Goal: Transaction & Acquisition: Book appointment/travel/reservation

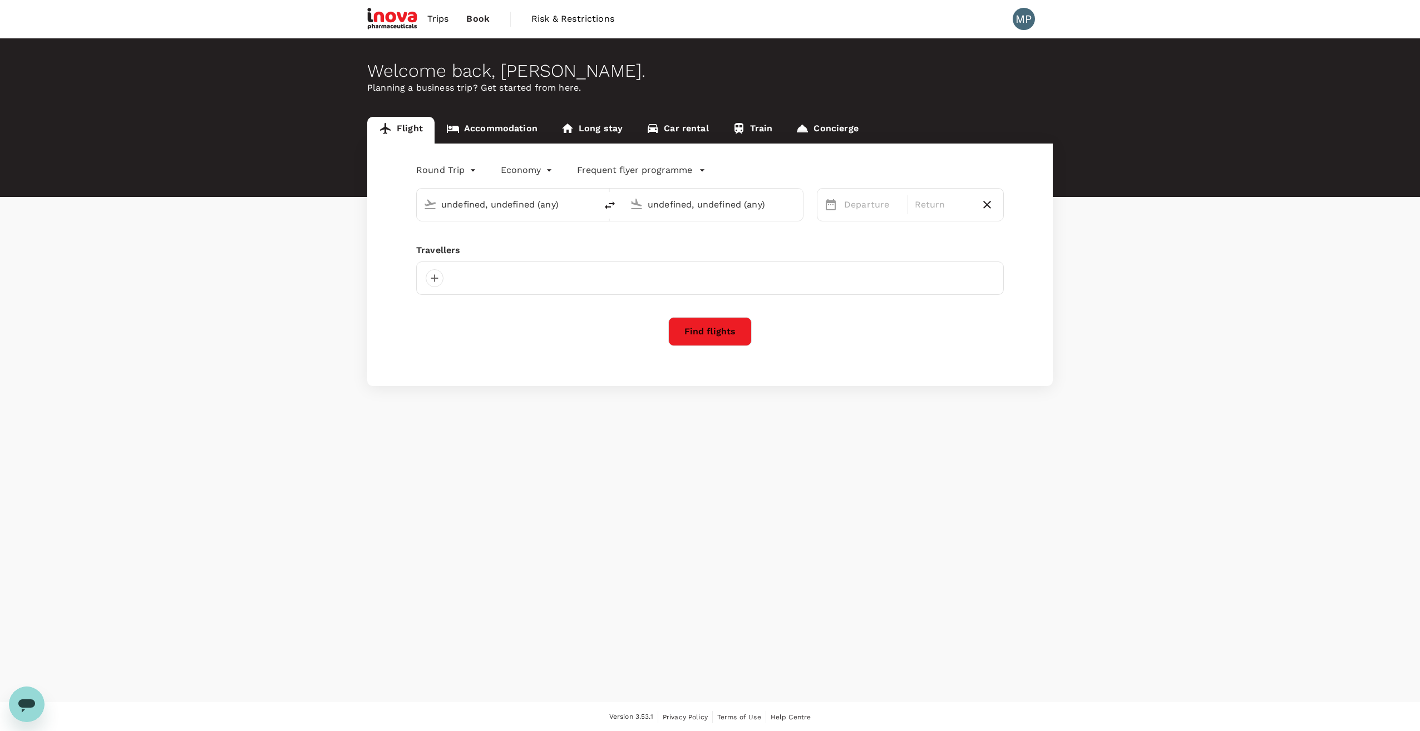
type input "Athens Intl ([GEOGRAPHIC_DATA])"
type input "[GEOGRAPHIC_DATA] (AXD)"
click at [492, 126] on link "Accommodation" at bounding box center [492, 130] width 115 height 27
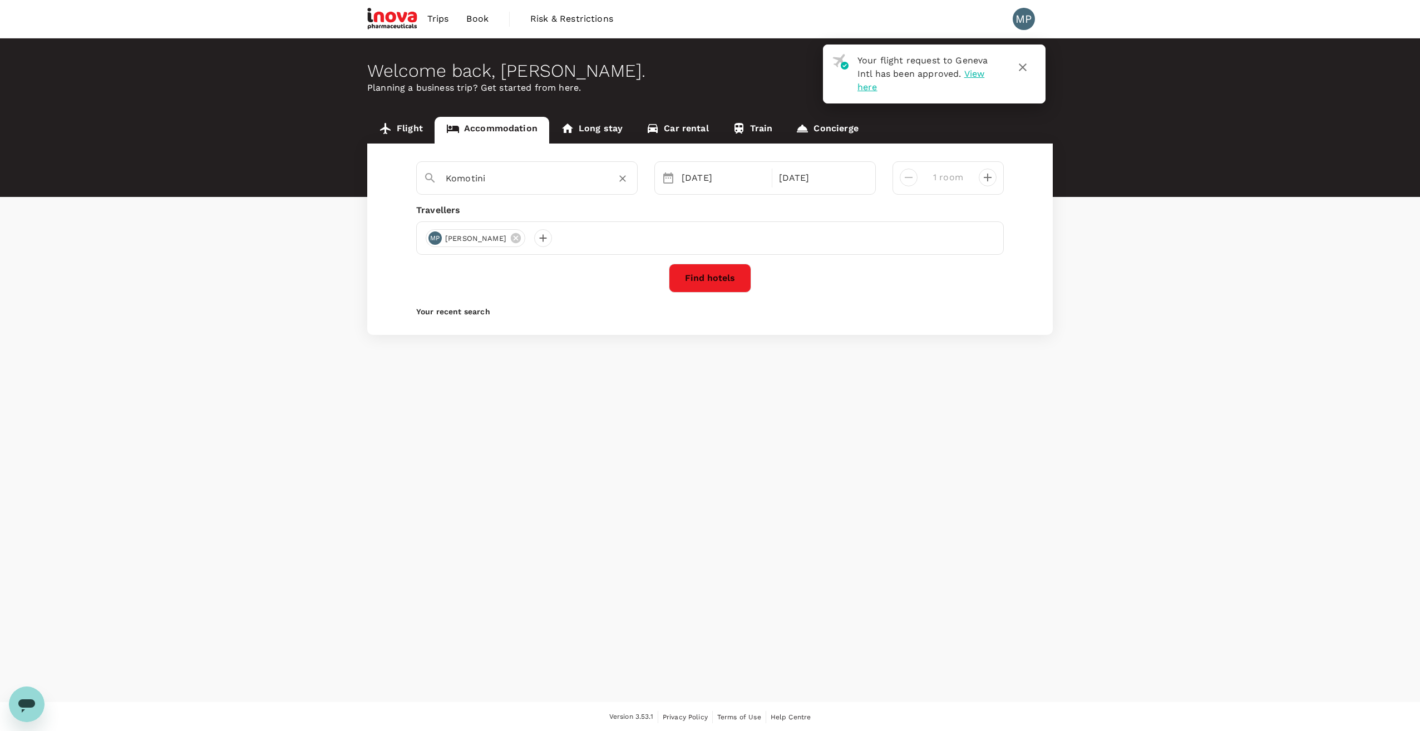
click at [622, 177] on icon "Clear" at bounding box center [622, 179] width 7 height 7
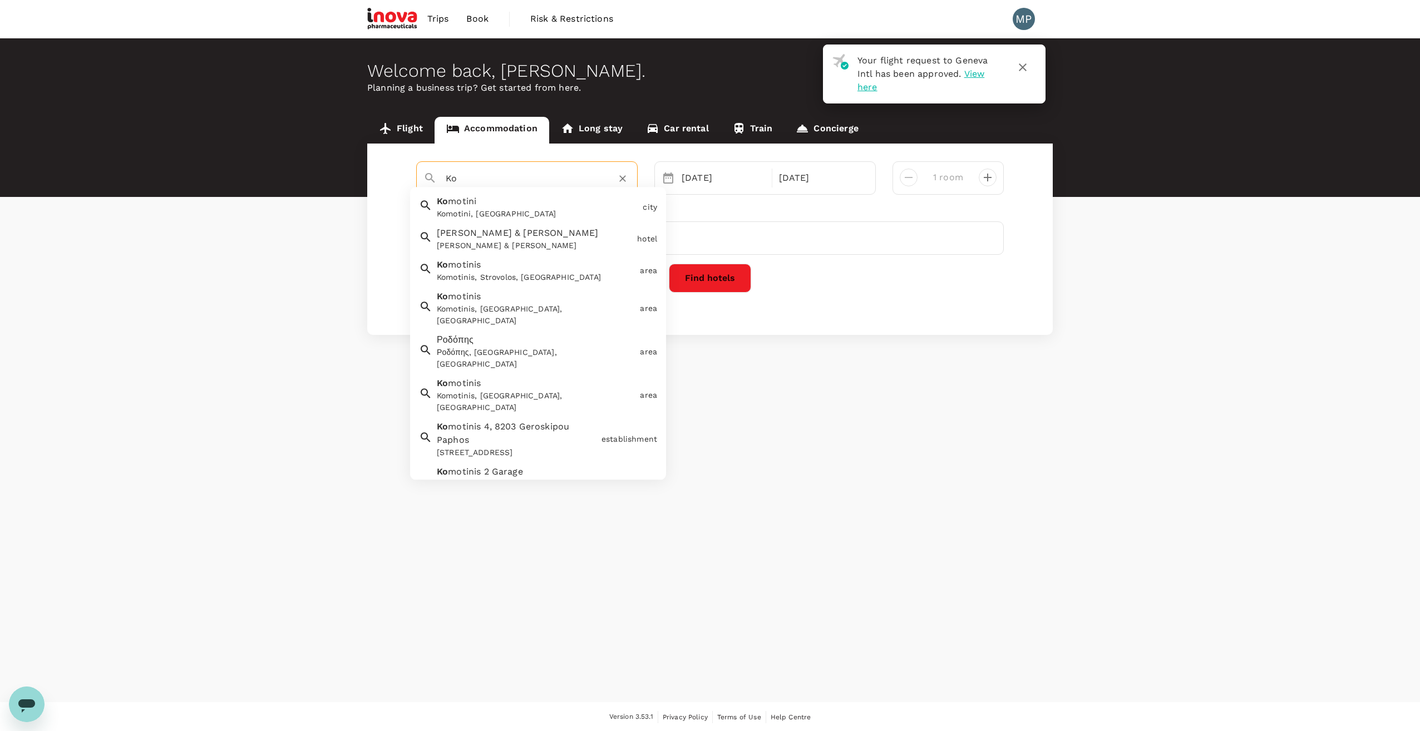
type input "K"
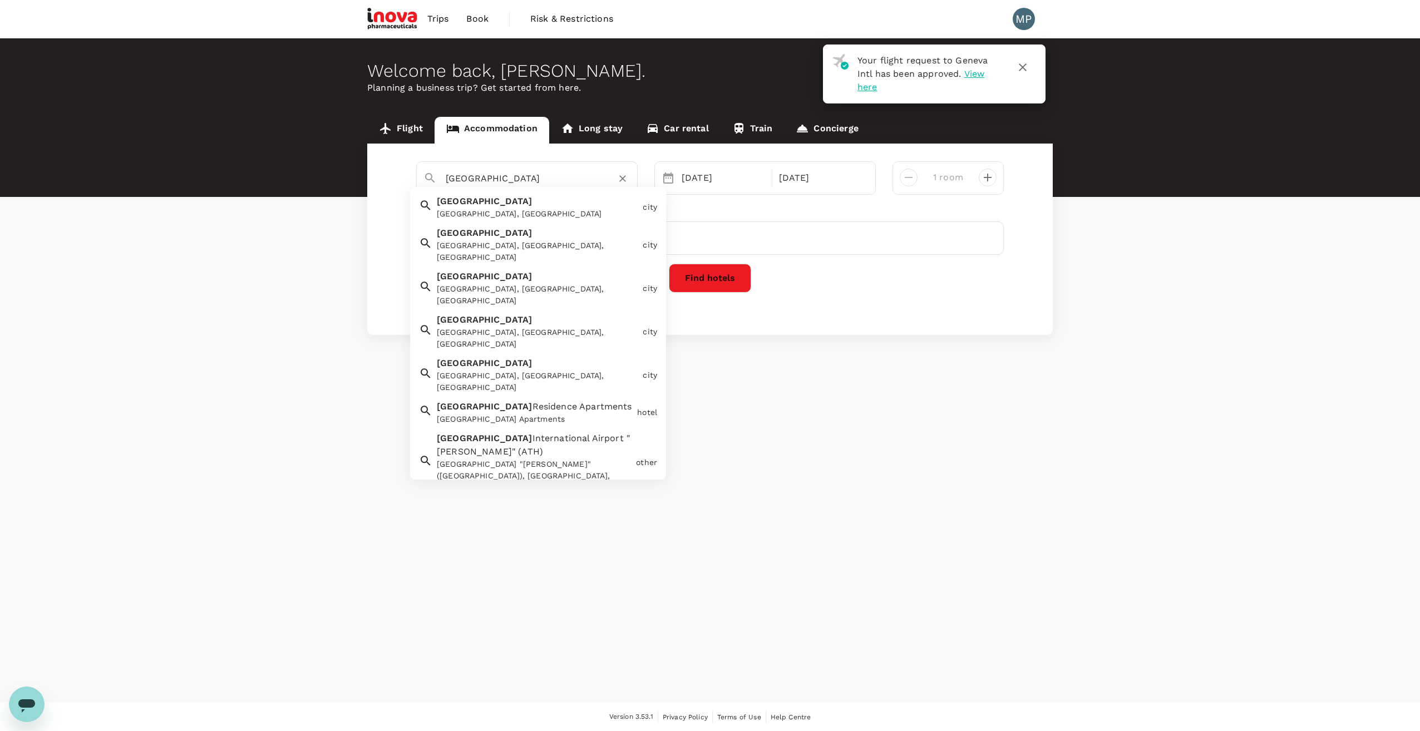
click at [504, 434] on span "International Airport "[PERSON_NAME]" (ATH)" at bounding box center [533, 446] width 193 height 24
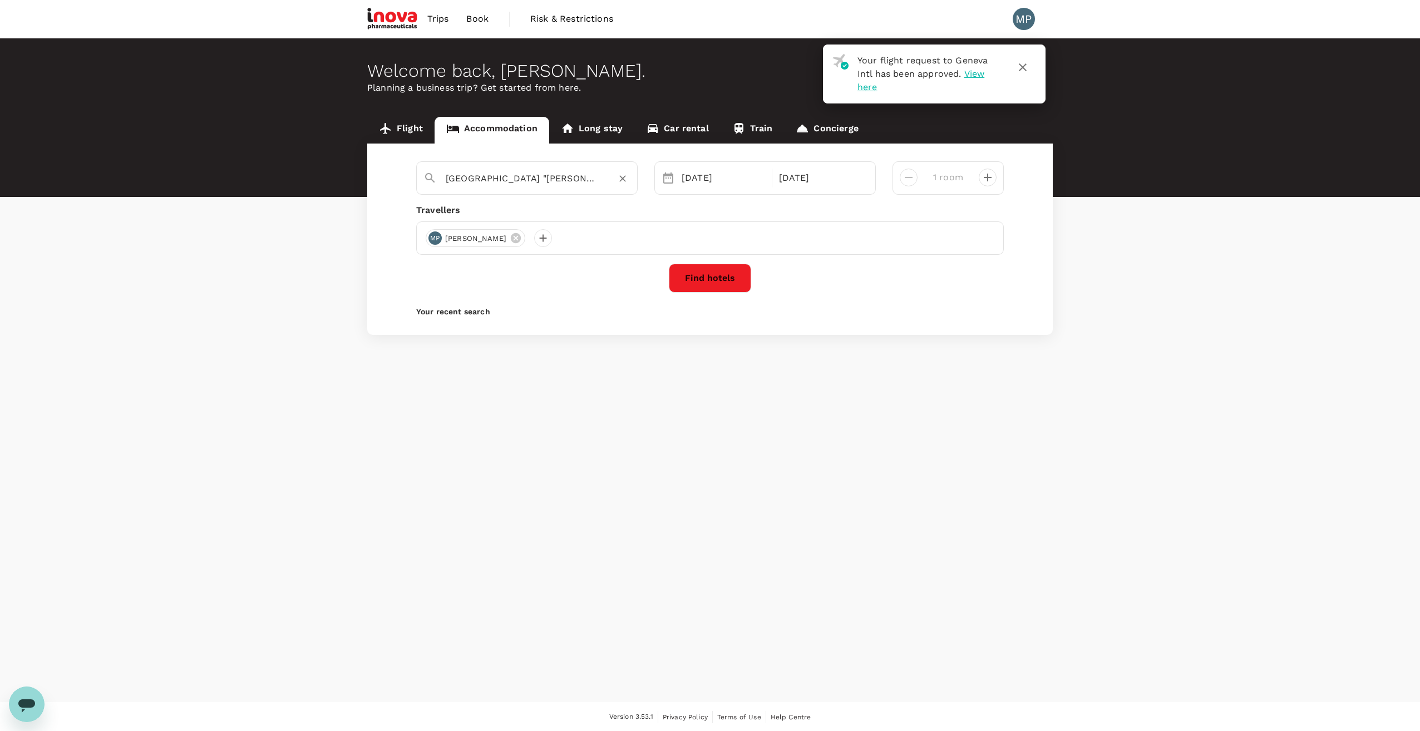
type input "[GEOGRAPHIC_DATA] "[PERSON_NAME]" ([GEOGRAPHIC_DATA])"
click at [444, 19] on span "Trips" at bounding box center [438, 18] width 22 height 13
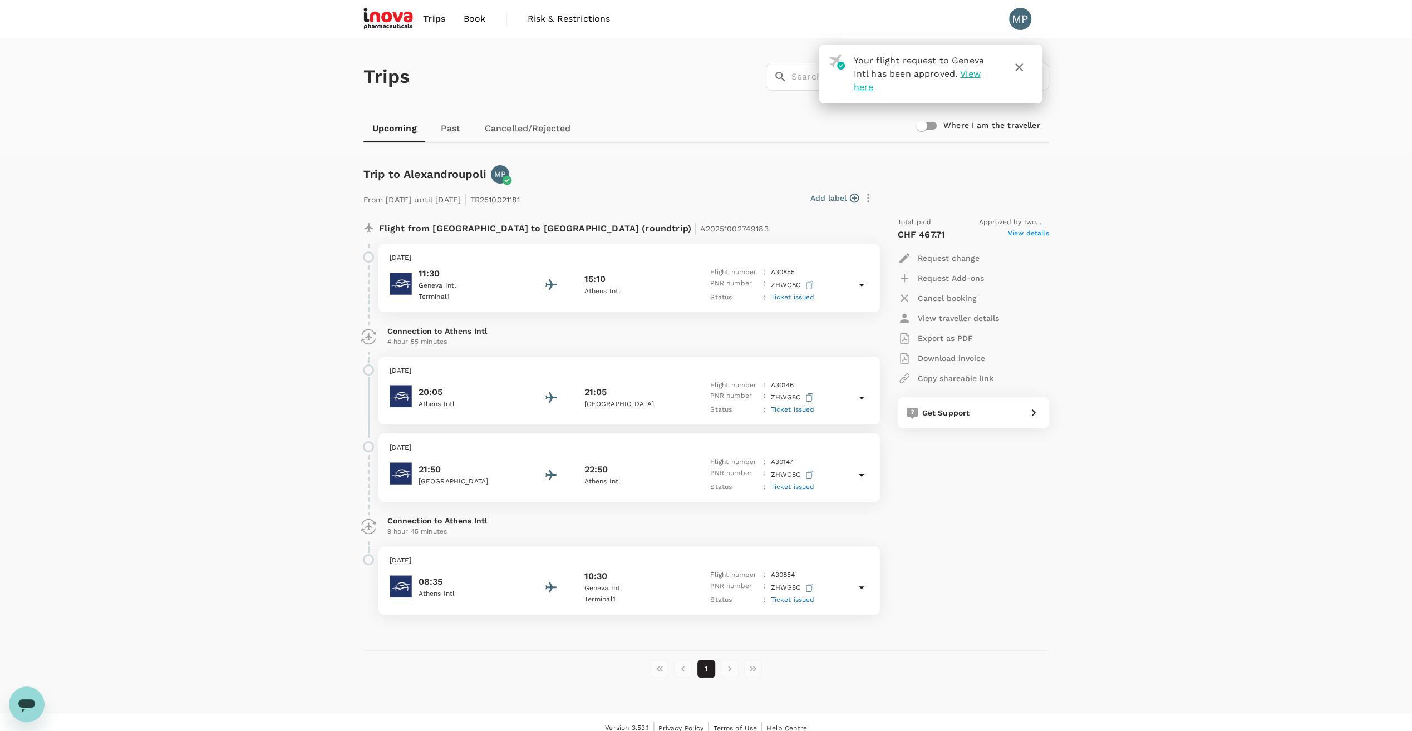
click at [598, 289] on p "Athens Intl" at bounding box center [634, 291] width 100 height 11
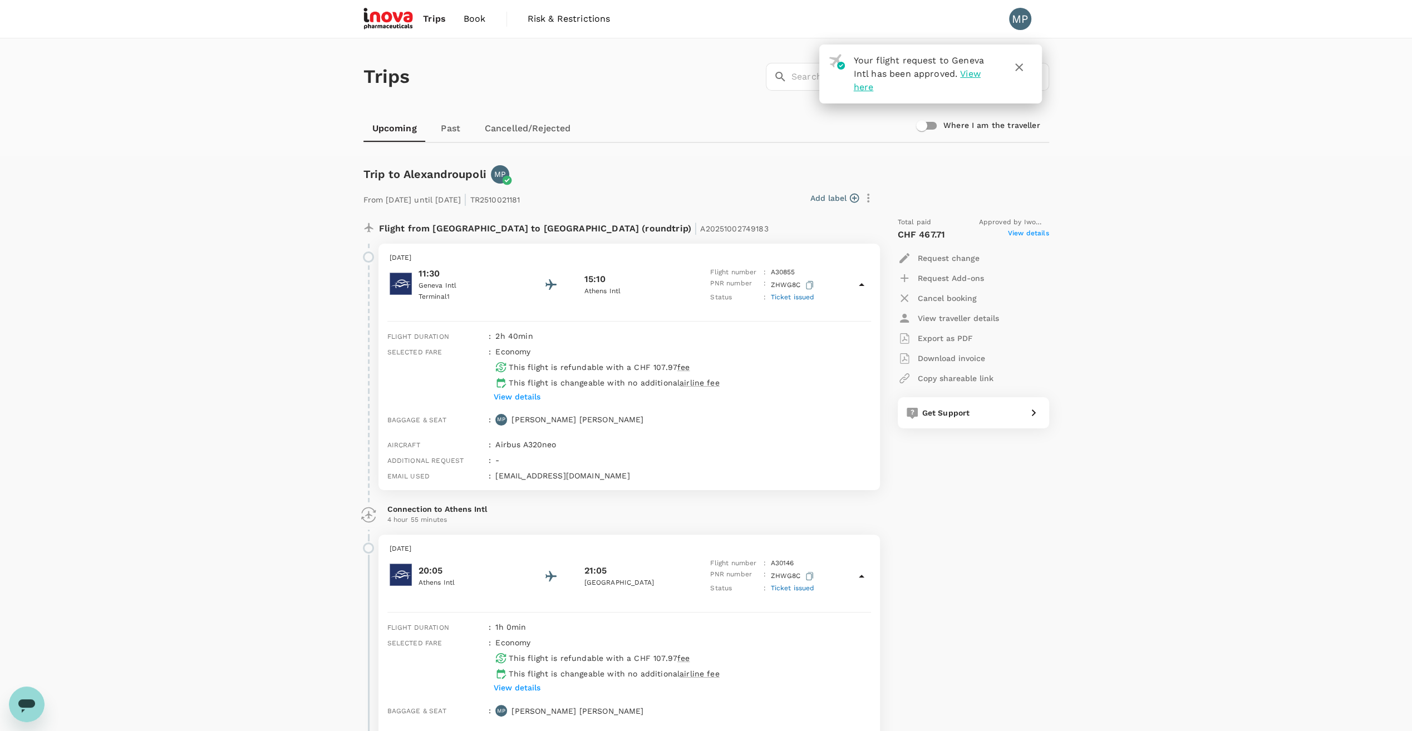
click at [593, 284] on p "15:10" at bounding box center [595, 279] width 22 height 13
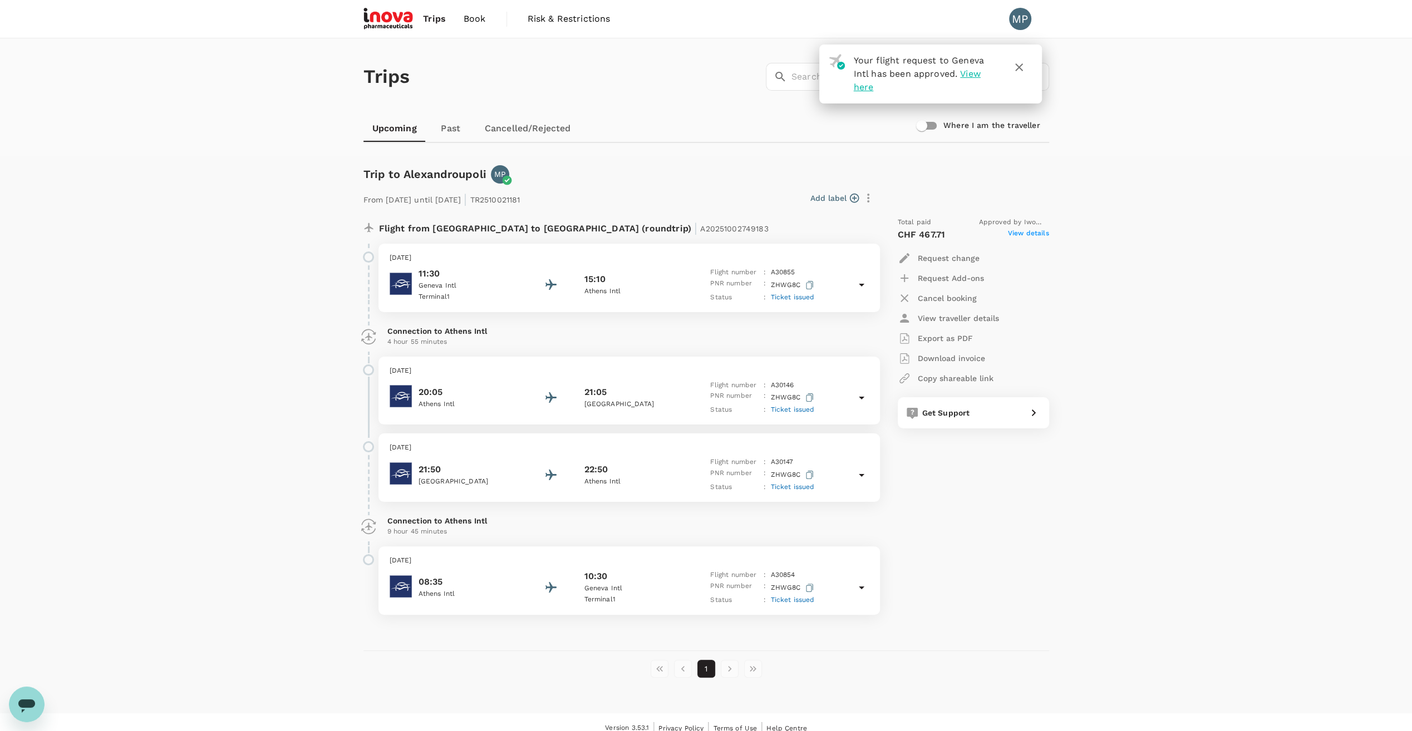
click at [593, 284] on p "15:10" at bounding box center [595, 279] width 22 height 13
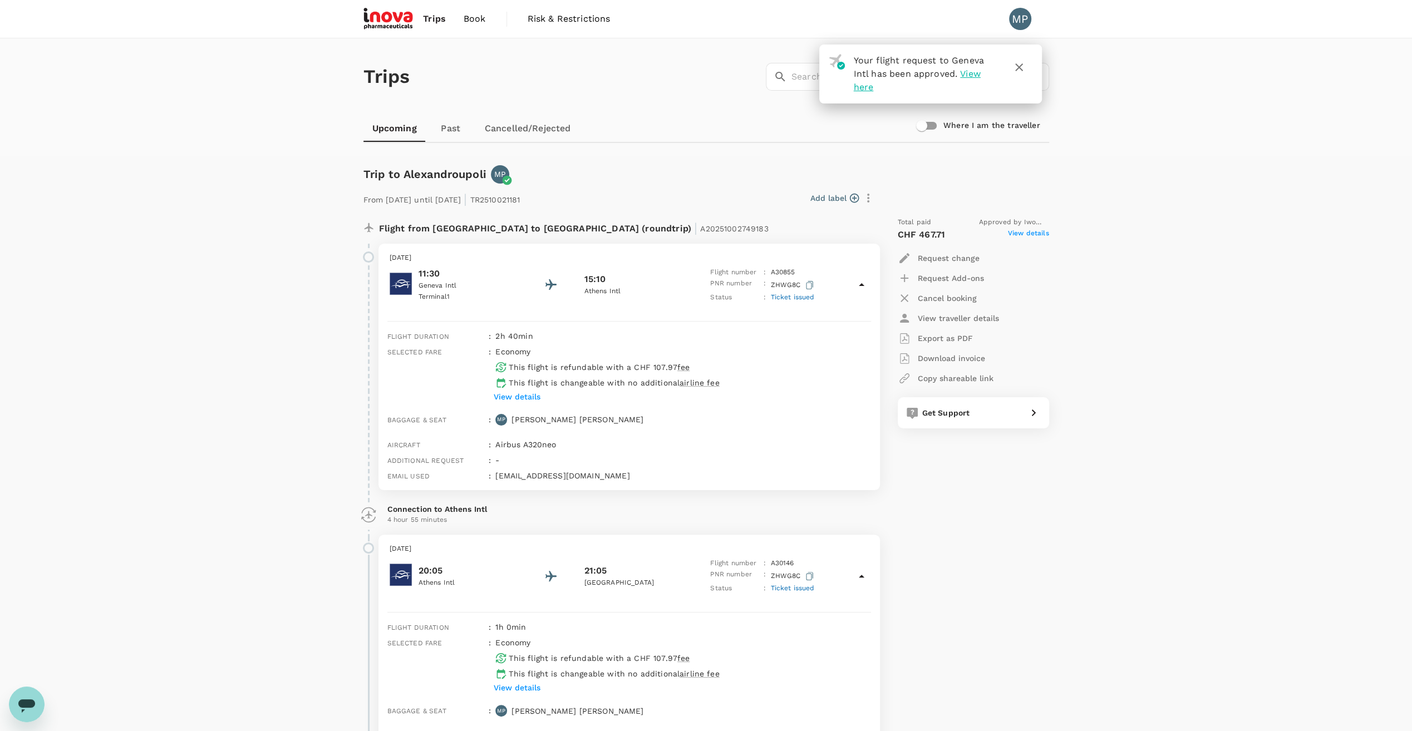
click at [475, 22] on span "Book" at bounding box center [475, 18] width 22 height 13
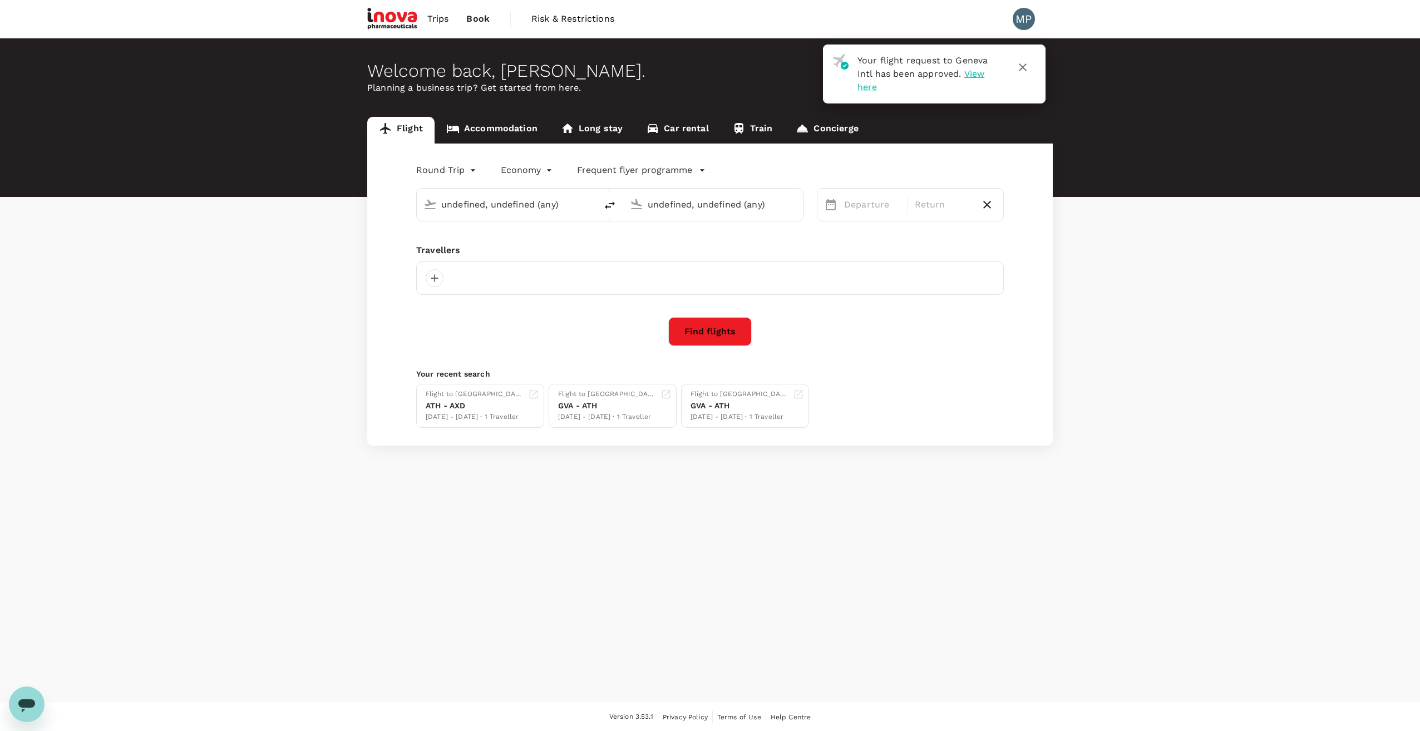
type input "Athens Intl ([GEOGRAPHIC_DATA])"
type input "[GEOGRAPHIC_DATA] (AXD)"
type input "Athens Intl ([GEOGRAPHIC_DATA])"
type input "[GEOGRAPHIC_DATA] (AXD)"
click at [481, 129] on link "Accommodation" at bounding box center [492, 130] width 115 height 27
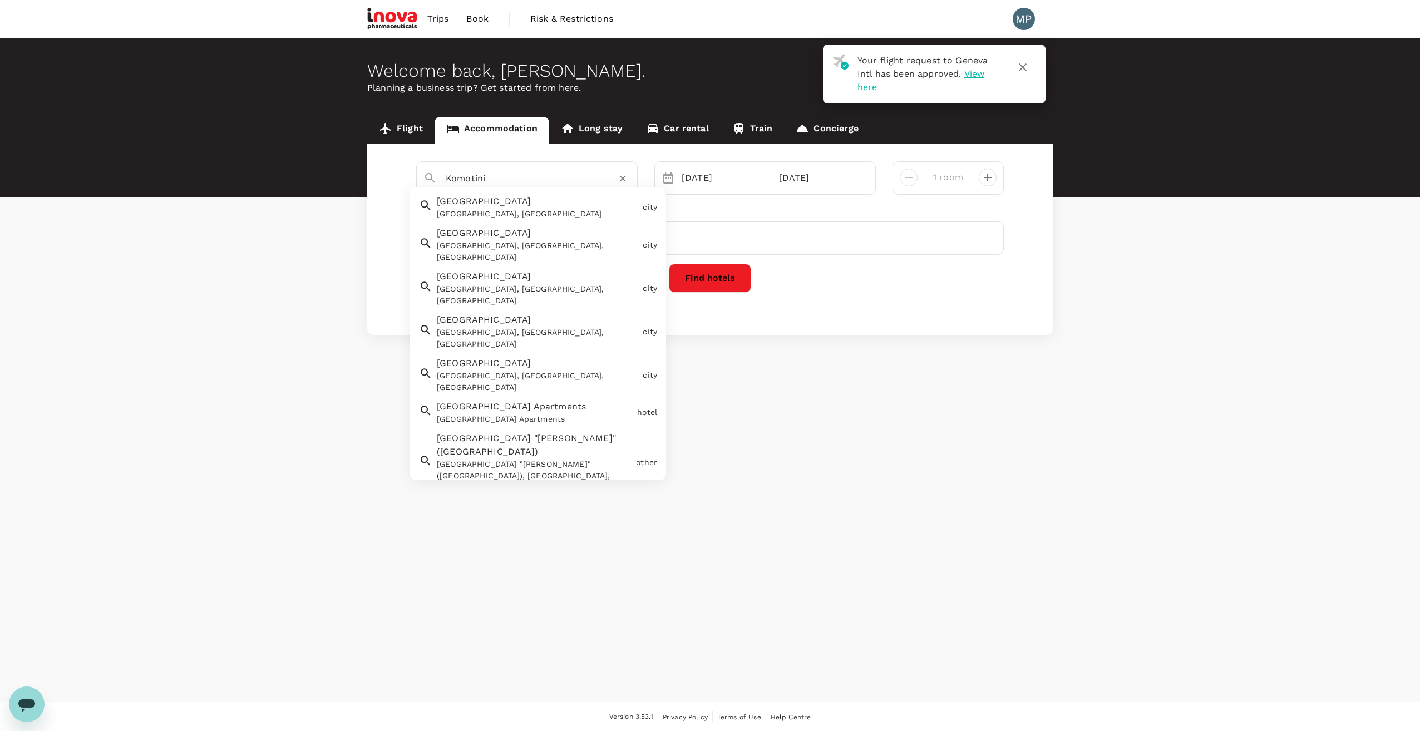
click at [581, 181] on input "Komotini" at bounding box center [523, 178] width 154 height 17
click at [450, 434] on span "[GEOGRAPHIC_DATA] "[PERSON_NAME]" ([GEOGRAPHIC_DATA])" at bounding box center [526, 446] width 179 height 24
type input "[GEOGRAPHIC_DATA] "[PERSON_NAME]" ([GEOGRAPHIC_DATA])"
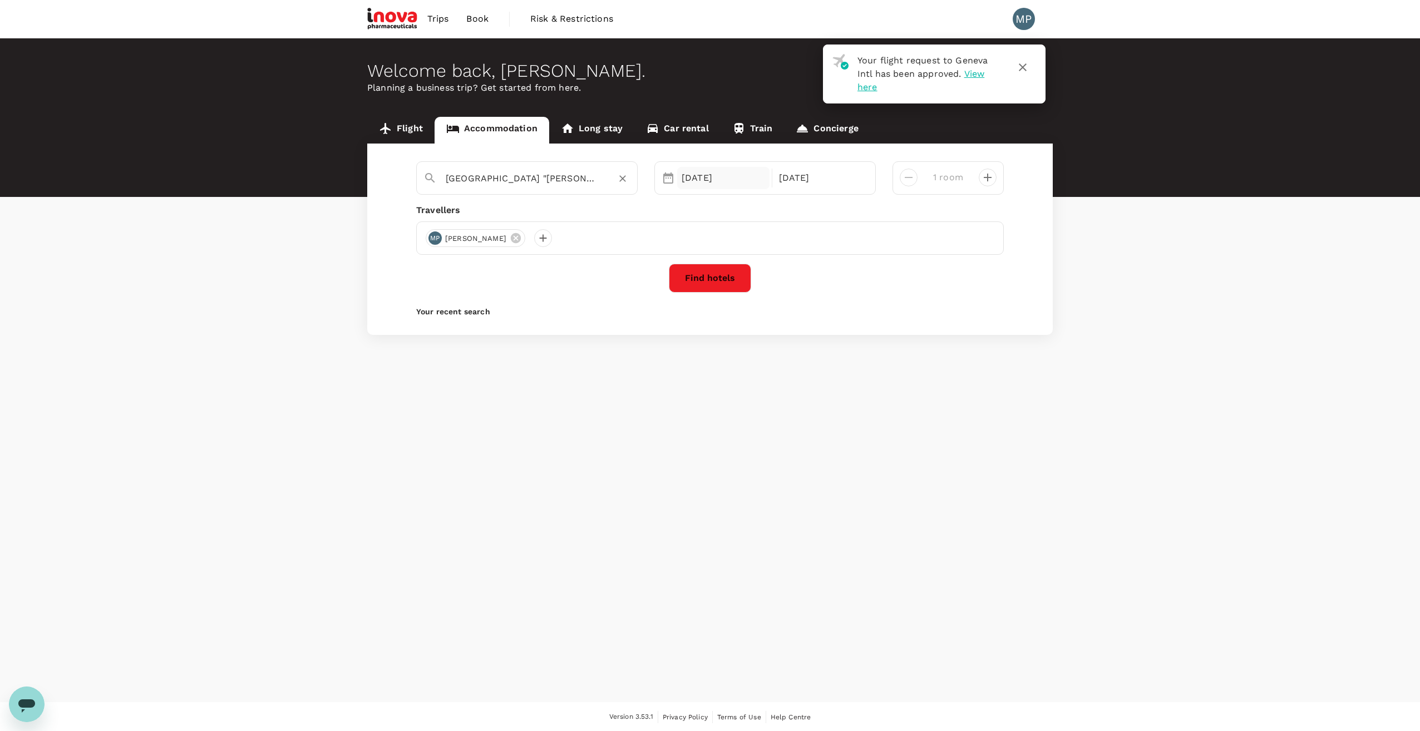
click at [716, 181] on div "[DATE]" at bounding box center [723, 178] width 92 height 22
click at [744, 272] on div "8" at bounding box center [740, 274] width 21 height 21
click at [766, 277] on div "9" at bounding box center [761, 274] width 21 height 21
click at [721, 276] on button "Find hotels" at bounding box center [710, 278] width 82 height 29
